Goal: Check status: Check status

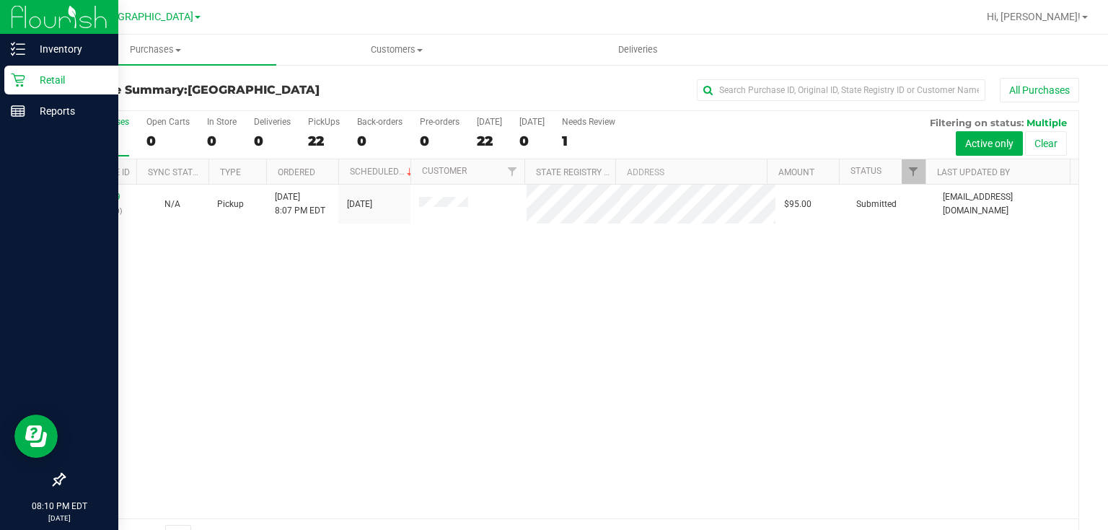
click at [43, 93] on div "Retail" at bounding box center [61, 80] width 114 height 29
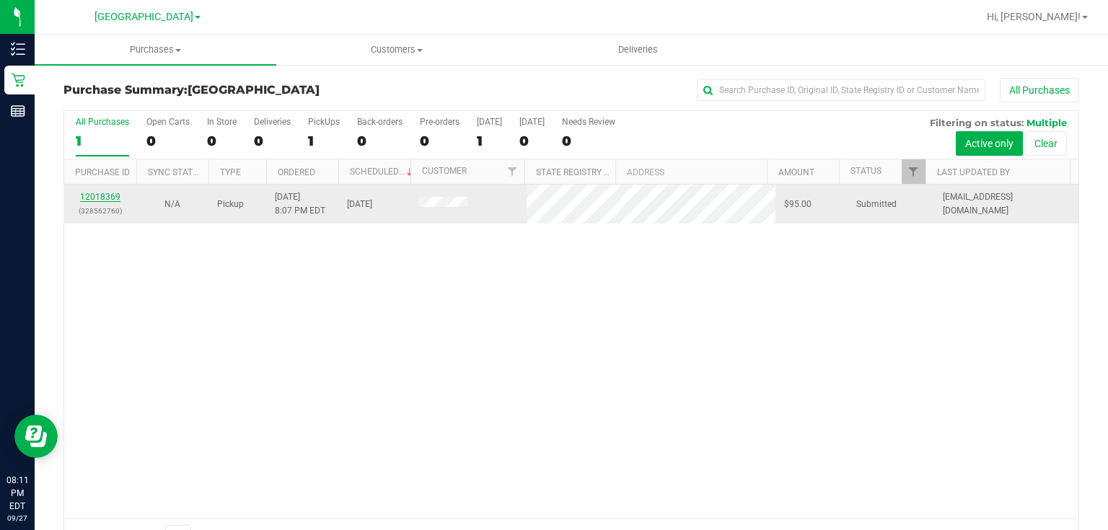
click at [108, 193] on link "12018369" at bounding box center [100, 197] width 40 height 10
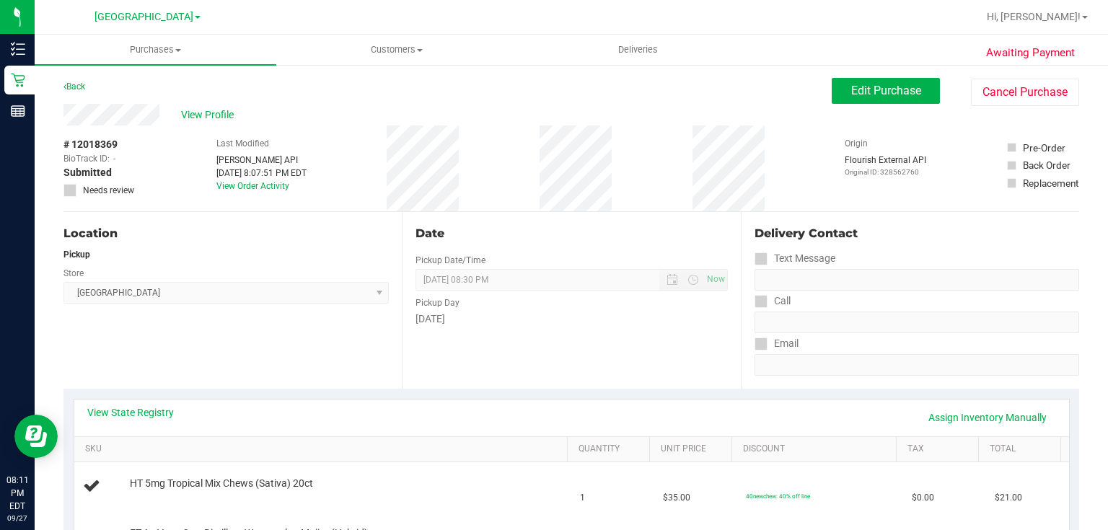
scroll to position [231, 0]
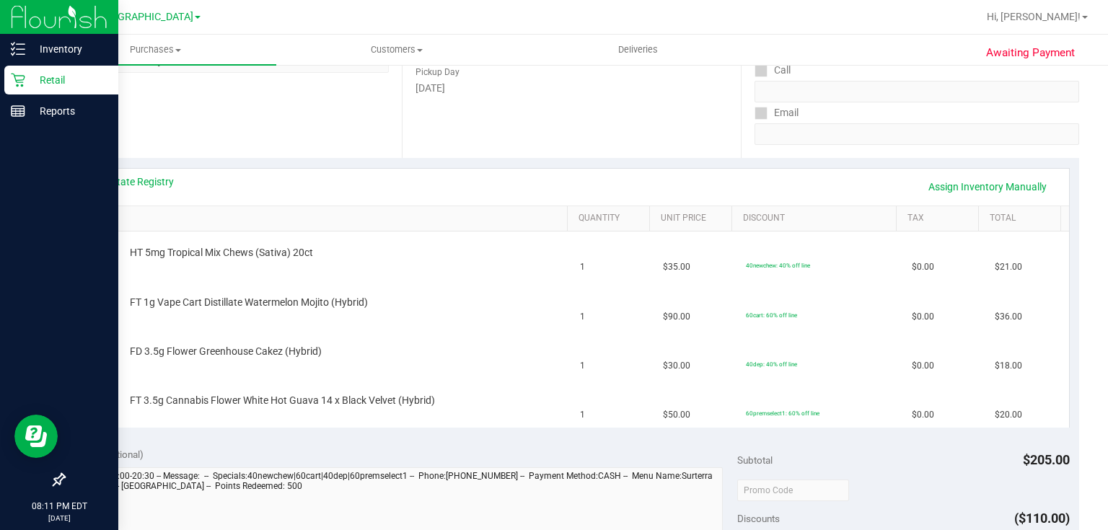
click at [38, 78] on p "Retail" at bounding box center [68, 79] width 87 height 17
